Goal: Task Accomplishment & Management: Complete application form

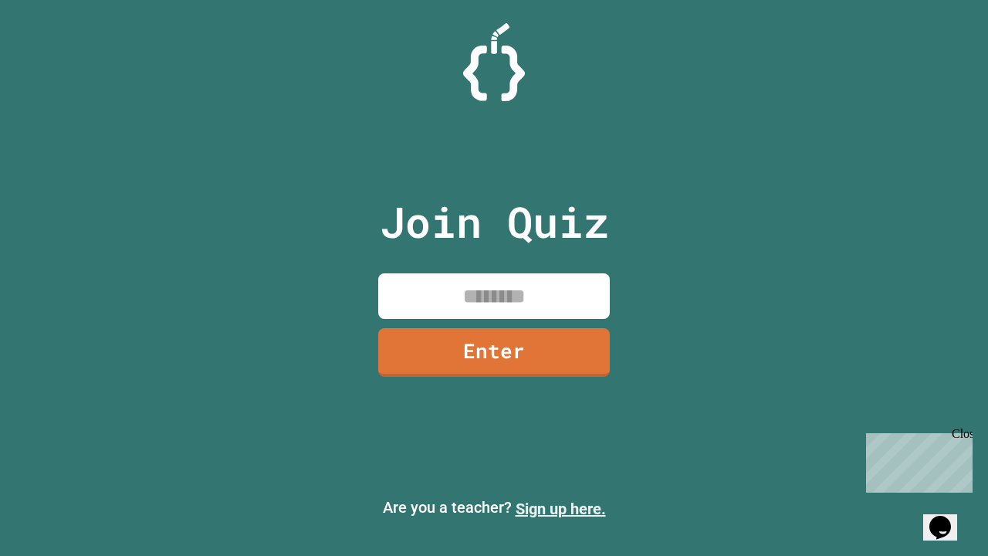
click at [560, 509] on link "Sign up here." at bounding box center [561, 508] width 90 height 19
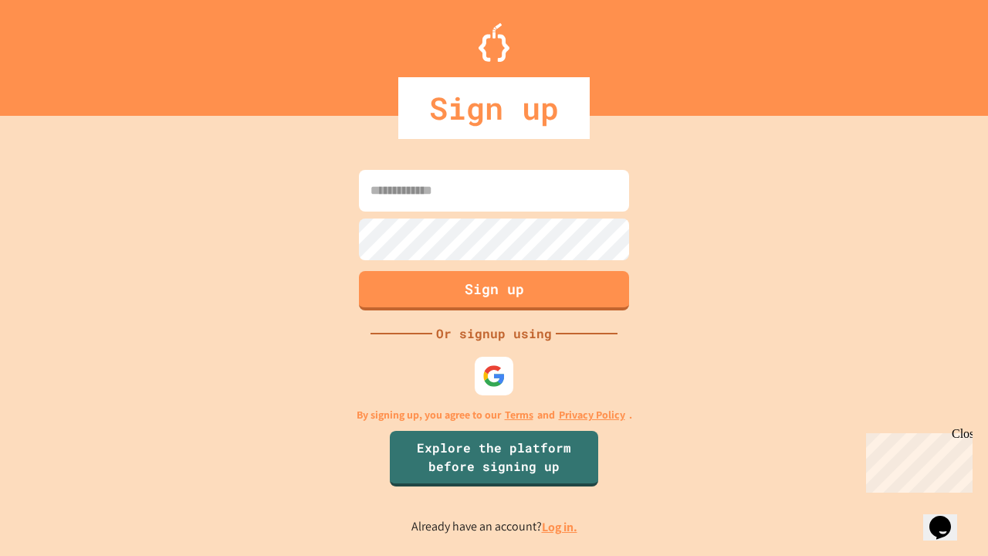
click at [560, 526] on link "Log in." at bounding box center [560, 527] width 36 height 16
